Goal: Transaction & Acquisition: Subscribe to service/newsletter

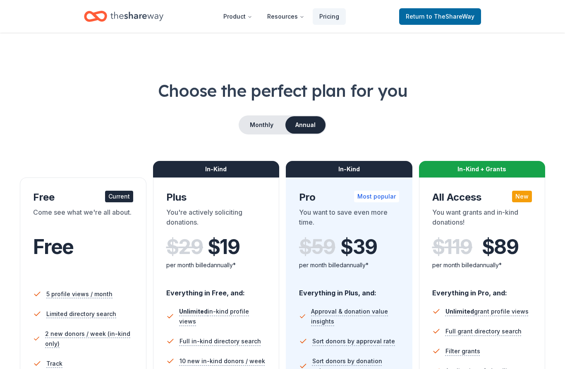
click at [462, 13] on span "to TheShareWay" at bounding box center [451, 16] width 48 height 7
click at [449, 22] on link "Return to TheShareWay" at bounding box center [440, 16] width 82 height 17
click at [285, 19] on button "Resources" at bounding box center [286, 16] width 50 height 17
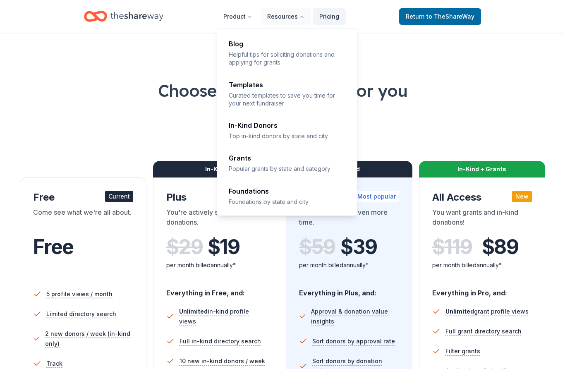
click at [287, 127] on div "In-Kind Donors" at bounding box center [288, 125] width 118 height 7
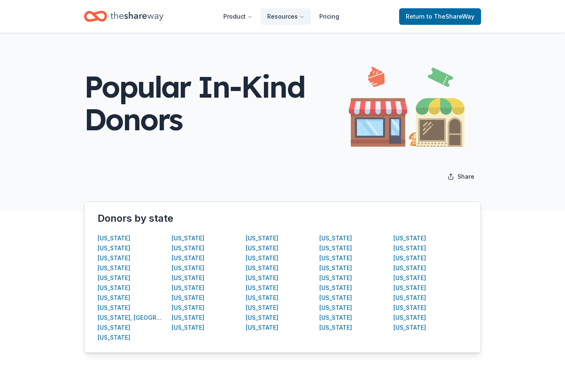
click at [116, 277] on div "California" at bounding box center [114, 278] width 33 height 10
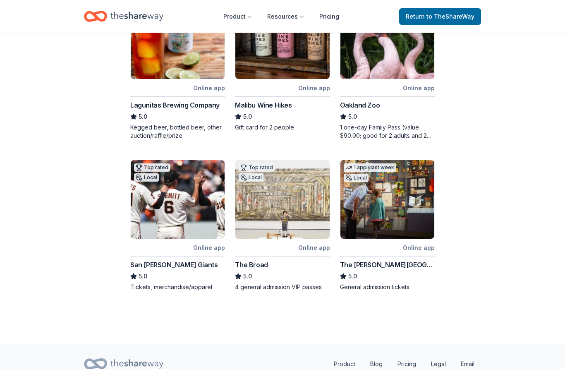
scroll to position [338, 0]
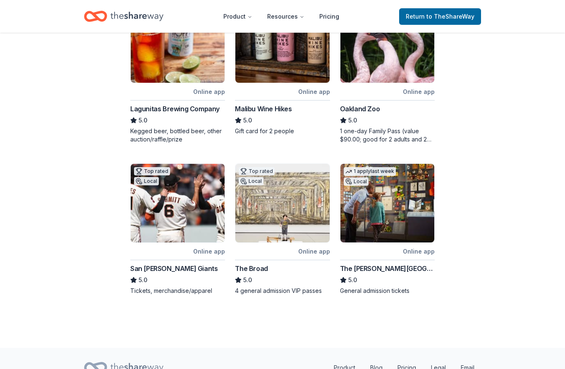
click at [377, 125] on div "5.0" at bounding box center [387, 120] width 95 height 10
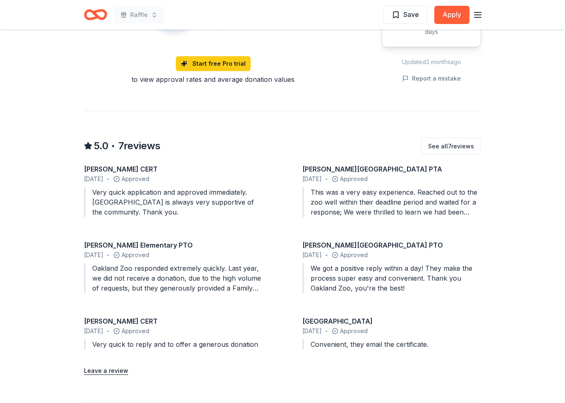
scroll to position [673, 0]
click at [447, 183] on div "December 2024 • Approved" at bounding box center [391, 179] width 179 height 10
click at [428, 199] on div "This was a very easy experience. Reached out to the zoo well within their deadl…" at bounding box center [391, 202] width 179 height 30
click at [438, 202] on div "This was a very easy experience. Reached out to the zoo well within their deadl…" at bounding box center [391, 202] width 179 height 30
click at [437, 202] on div "This was a very easy experience. Reached out to the zoo well within their deadl…" at bounding box center [391, 202] width 179 height 30
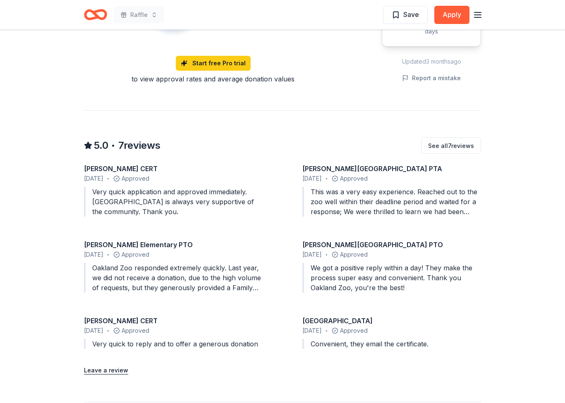
click at [448, 199] on div "This was a very easy experience. Reached out to the zoo well within their deadl…" at bounding box center [391, 202] width 179 height 30
click at [439, 201] on div "This was a very easy experience. Reached out to the zoo well within their deadl…" at bounding box center [391, 202] width 179 height 30
click at [430, 202] on div "This was a very easy experience. Reached out to the zoo well within their deadl…" at bounding box center [391, 202] width 179 height 30
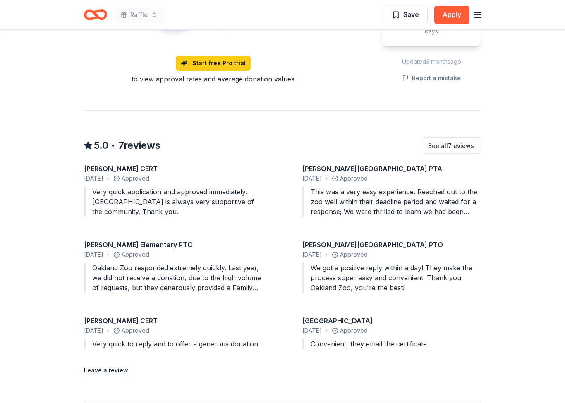
click at [536, 154] on div "Due in 19 days Share Oakland Zoo 5.0 • 7 reviews 2 applies last week approval r…" at bounding box center [282, 1] width 565 height 1288
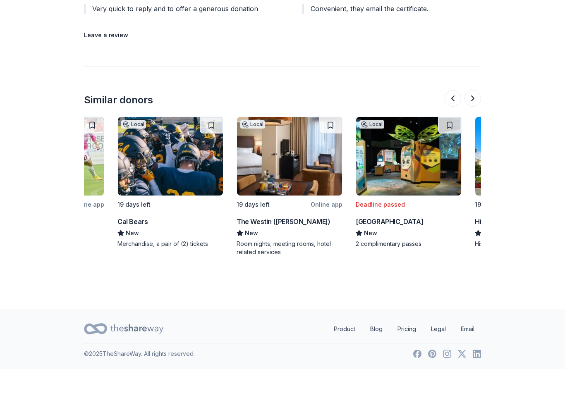
scroll to position [0, 204]
click at [293, 178] on img at bounding box center [290, 190] width 105 height 79
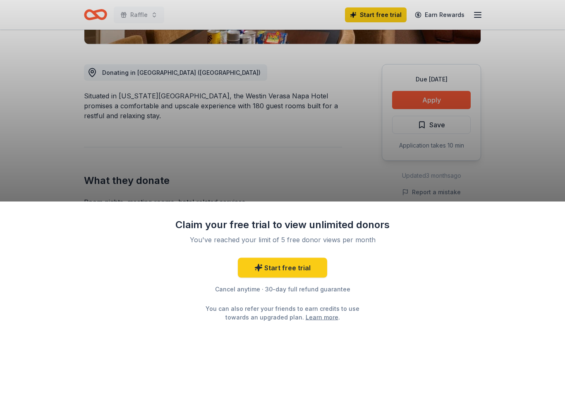
scroll to position [208, 0]
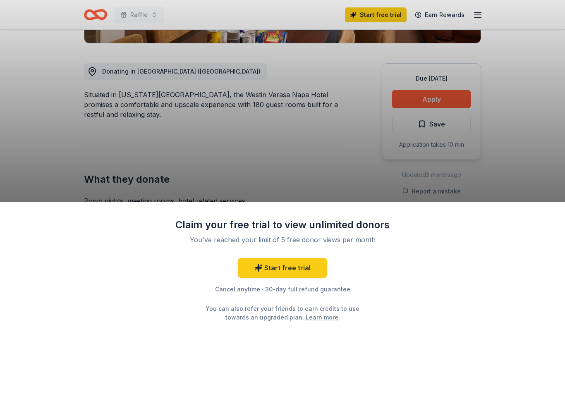
click at [447, 106] on div "Claim your free trial to view unlimited donors You've reached your limit of 5 f…" at bounding box center [282, 201] width 565 height 403
click at [458, 103] on div "Claim your free trial to view unlimited donors You've reached your limit of 5 f…" at bounding box center [282, 201] width 565 height 403
click at [457, 101] on div "Claim your free trial to view unlimited donors You've reached your limit of 5 f…" at bounding box center [282, 201] width 565 height 403
click at [456, 101] on div "Claim your free trial to view unlimited donors You've reached your limit of 5 f…" at bounding box center [282, 201] width 565 height 403
click at [448, 104] on div "Claim your free trial to view unlimited donors You've reached your limit of 5 f…" at bounding box center [282, 201] width 565 height 403
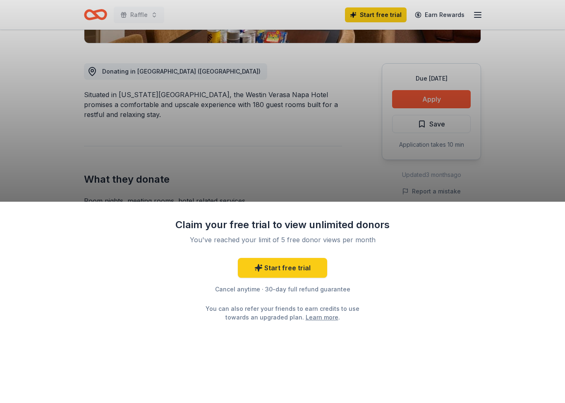
click at [314, 268] on link "Start free trial" at bounding box center [282, 268] width 89 height 20
click at [312, 269] on link "Start free trial" at bounding box center [282, 268] width 89 height 20
